Goal: Check status

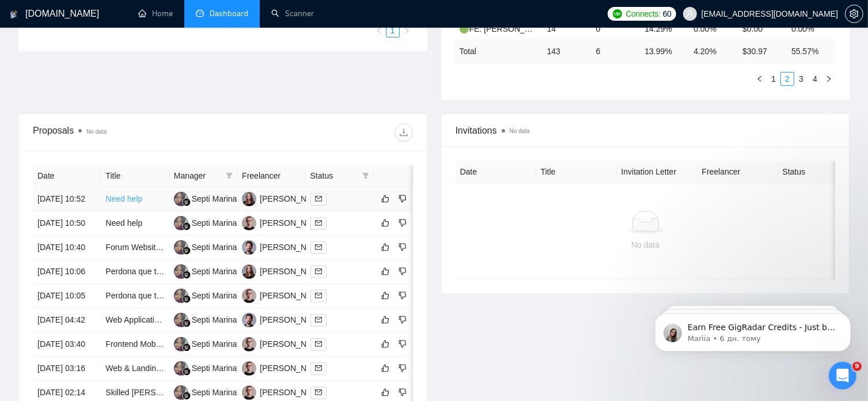
click at [125, 194] on link "Need help" at bounding box center [123, 198] width 37 height 9
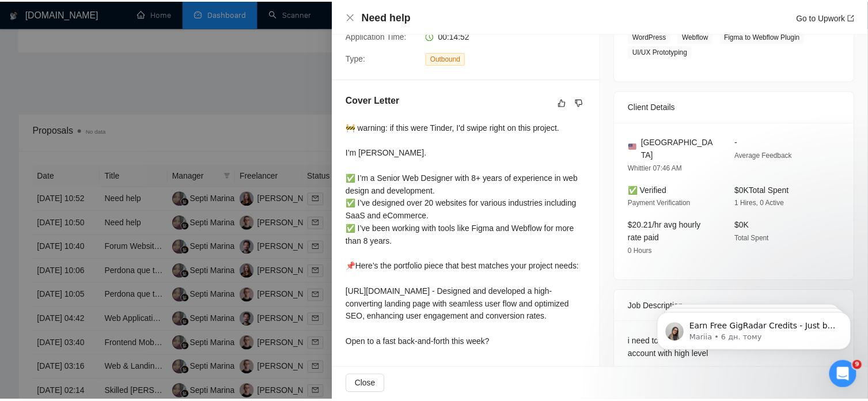
scroll to position [269, 0]
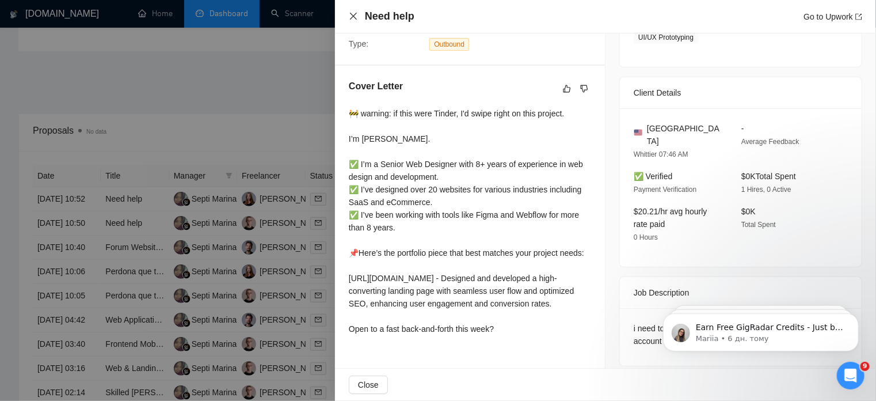
click at [355, 18] on icon "close" at bounding box center [353, 16] width 7 height 7
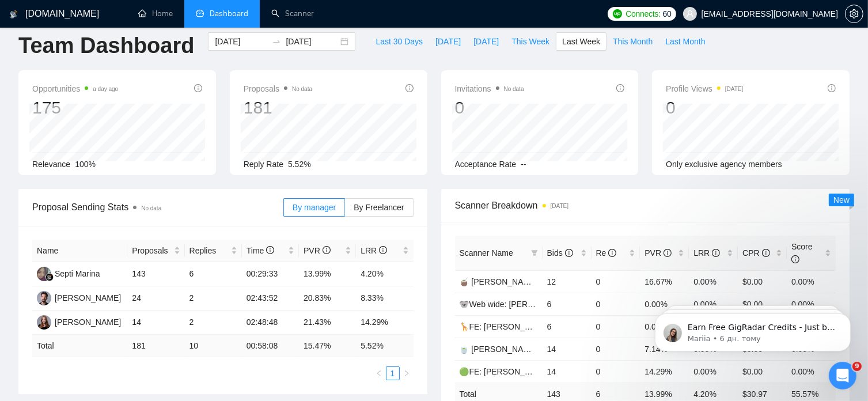
scroll to position [0, 0]
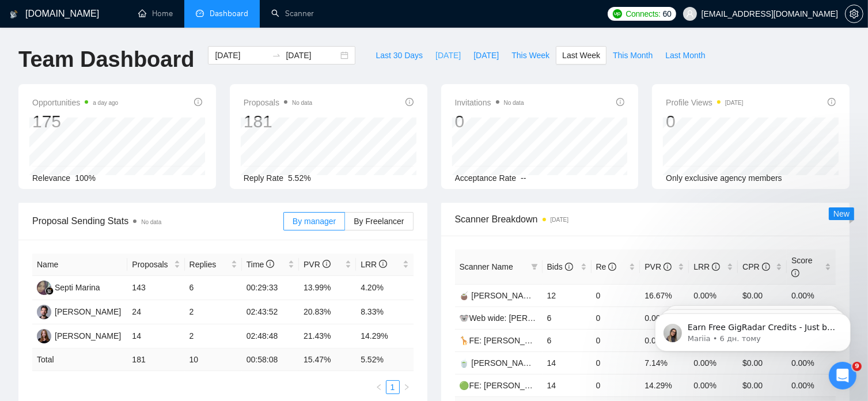
click at [435, 53] on span "[DATE]" at bounding box center [447, 55] width 25 height 13
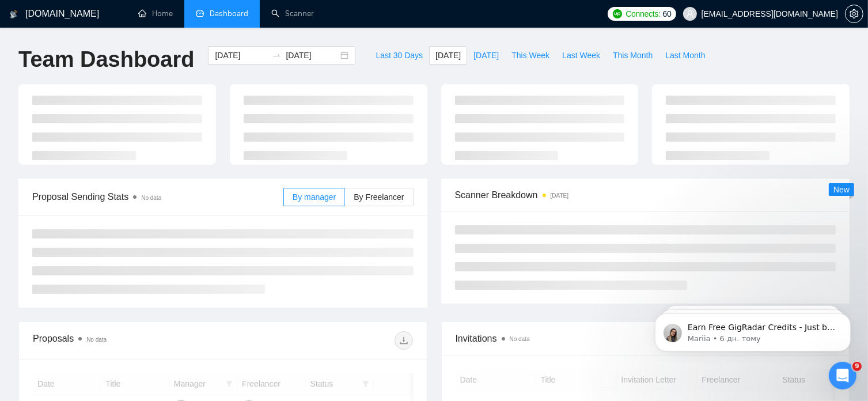
type input "[DATE]"
